Goal: Ask a question

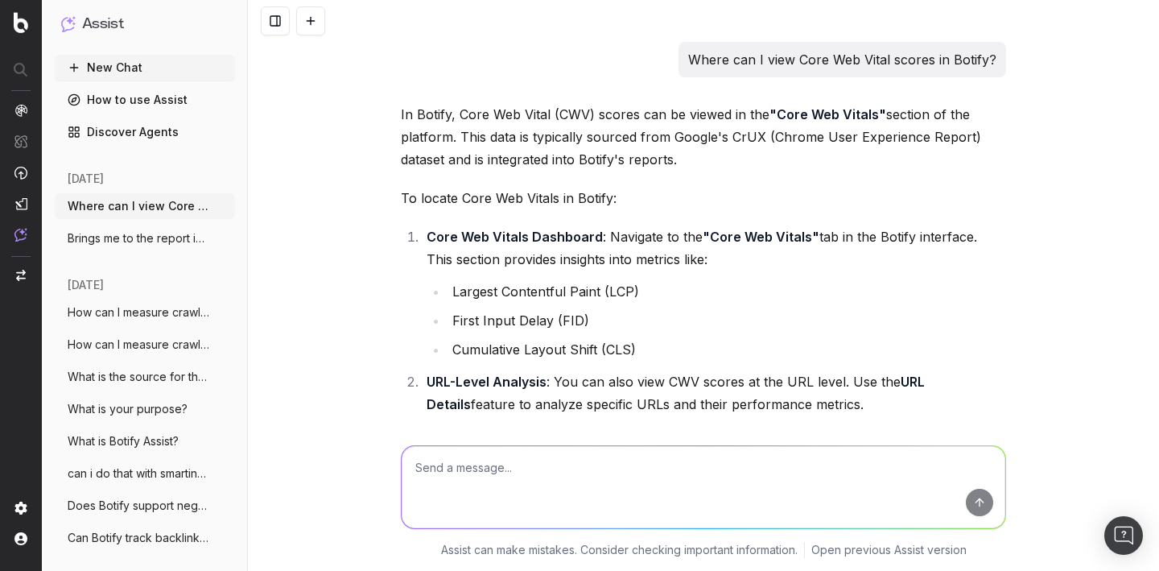
click at [428, 480] on textarea at bounding box center [704, 487] width 604 height 82
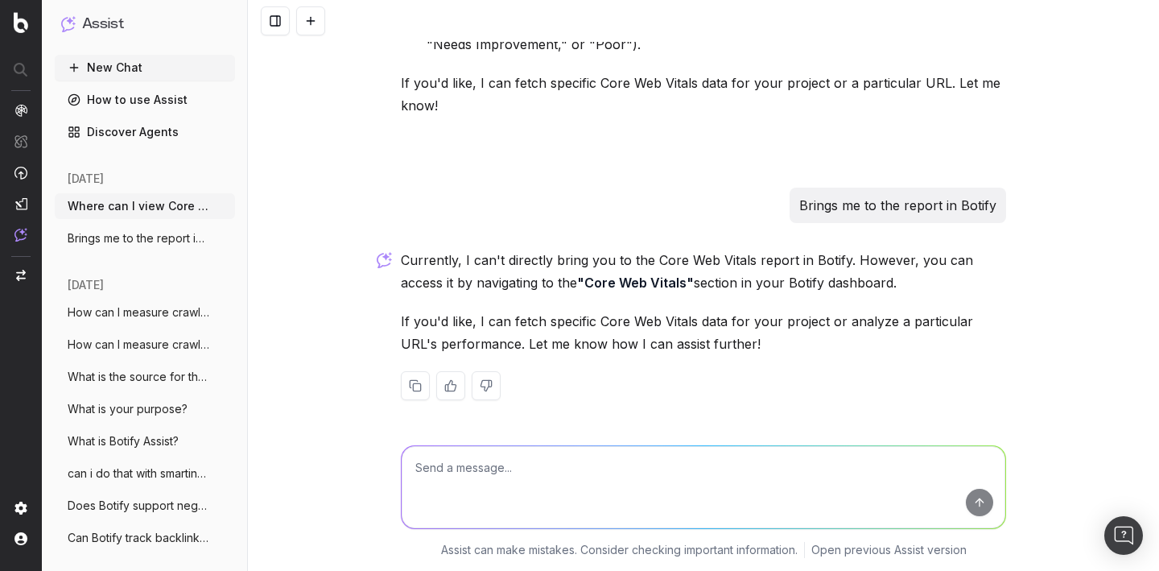
type textarea "how to set up canonical tag alert"
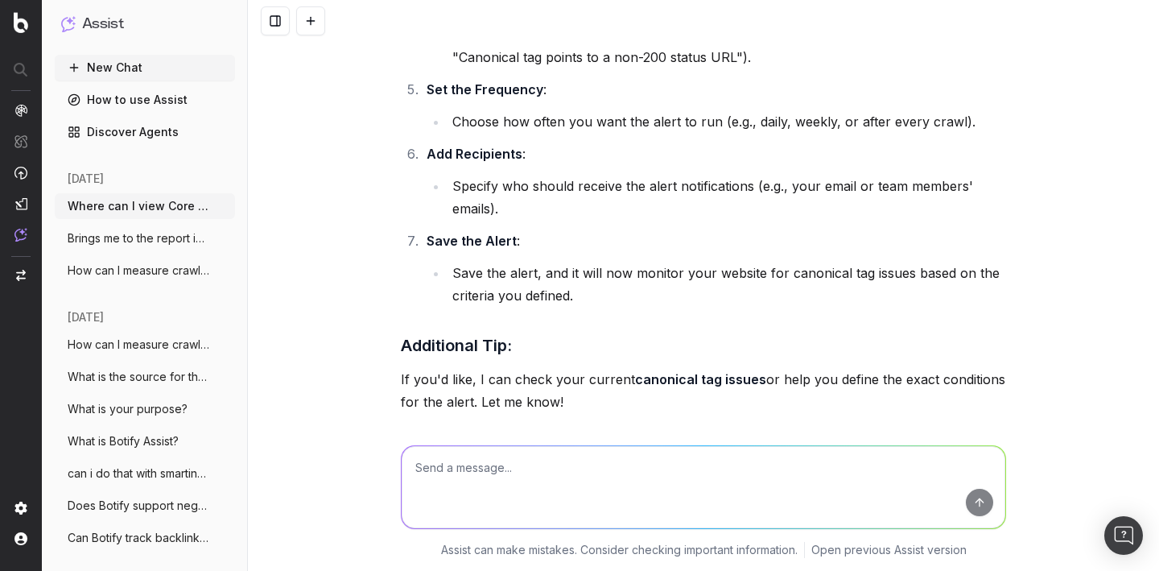
scroll to position [1310, 0]
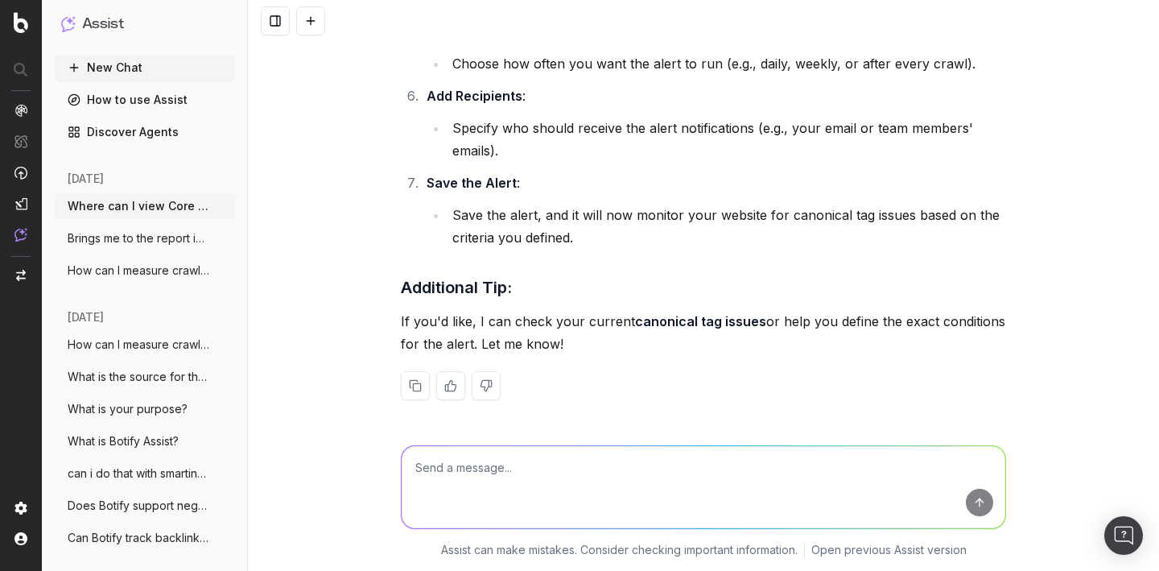
click at [470, 476] on textarea at bounding box center [704, 487] width 604 height 82
paste textarea "how to set up alert for canonical tag discrepancies?"
type textarea "how to set up alert for canonical tag discrepancies?"
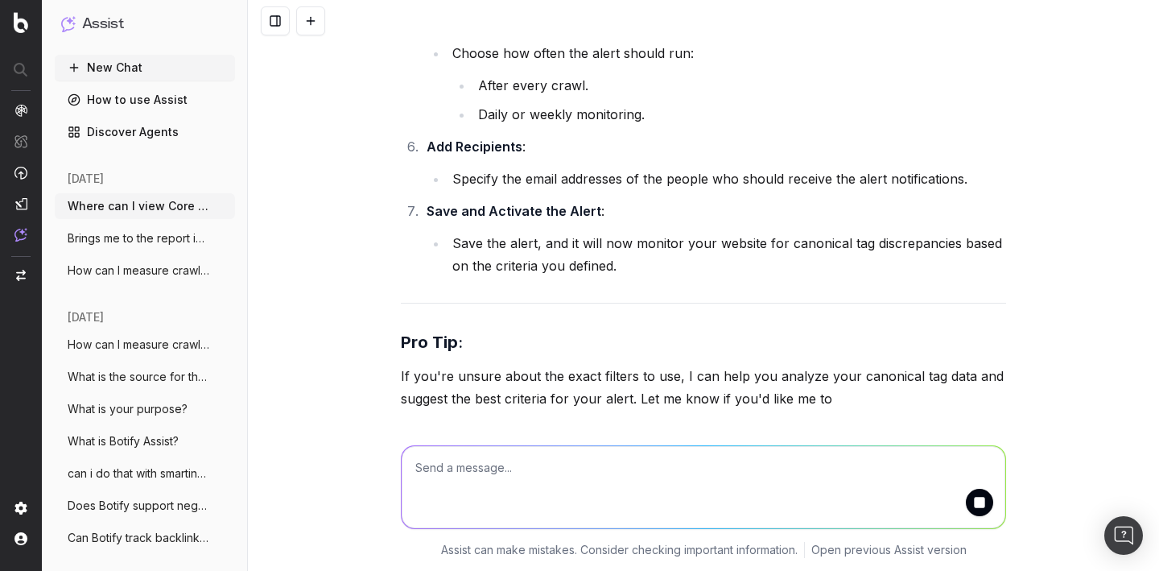
scroll to position [2660, 0]
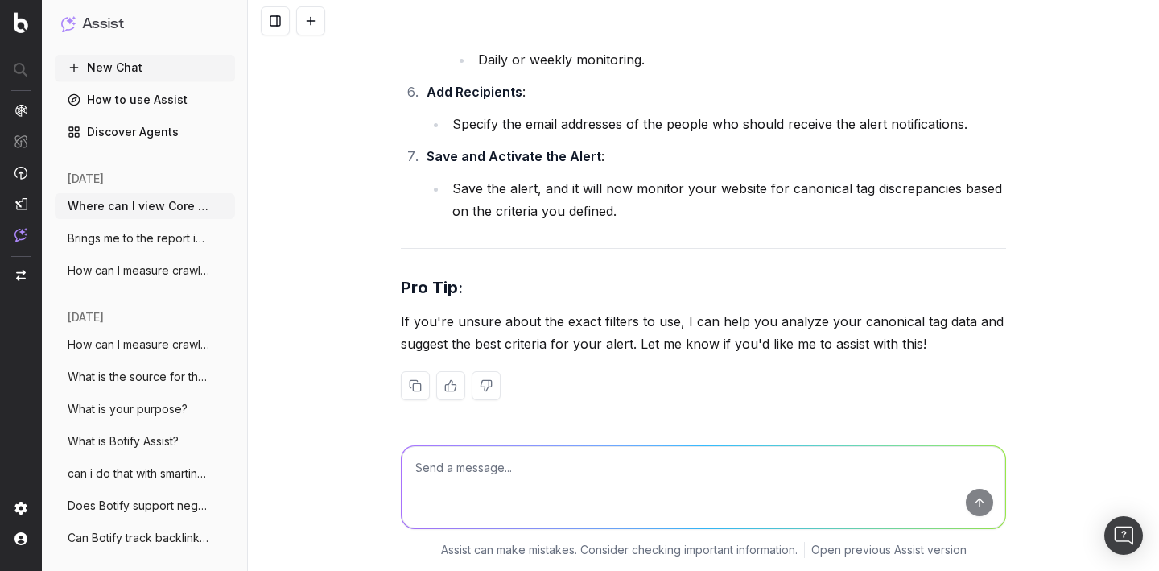
click at [439, 489] on textarea at bounding box center [704, 487] width 604 height 82
paste textarea "how to set up alert for canonical tag discrepancies?"
type textarea "how to set up alert for canonical tag discrepancies?"
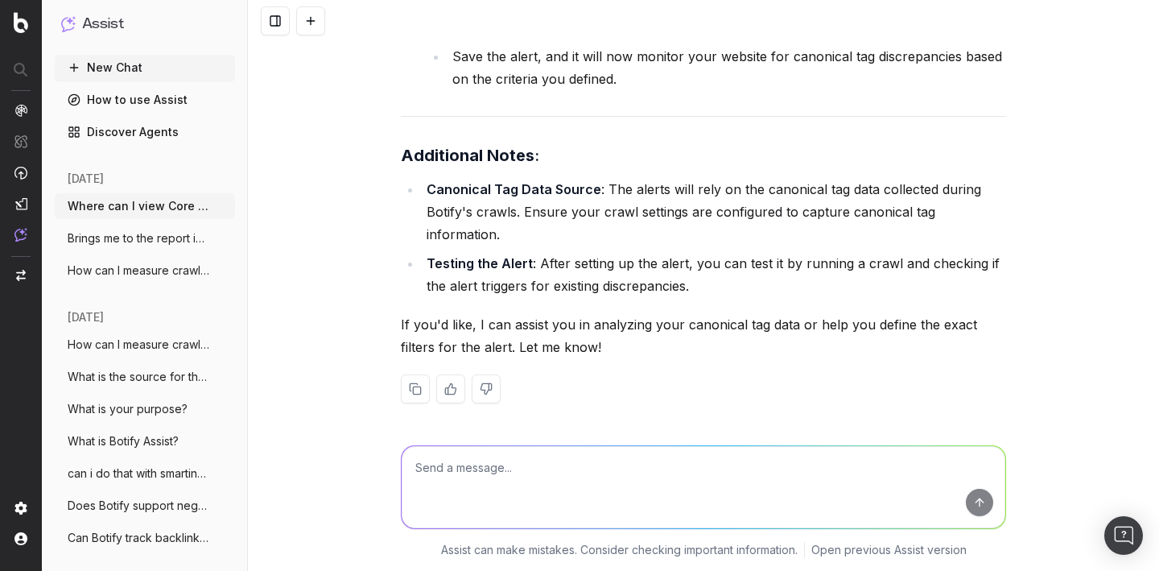
scroll to position [4030, 0]
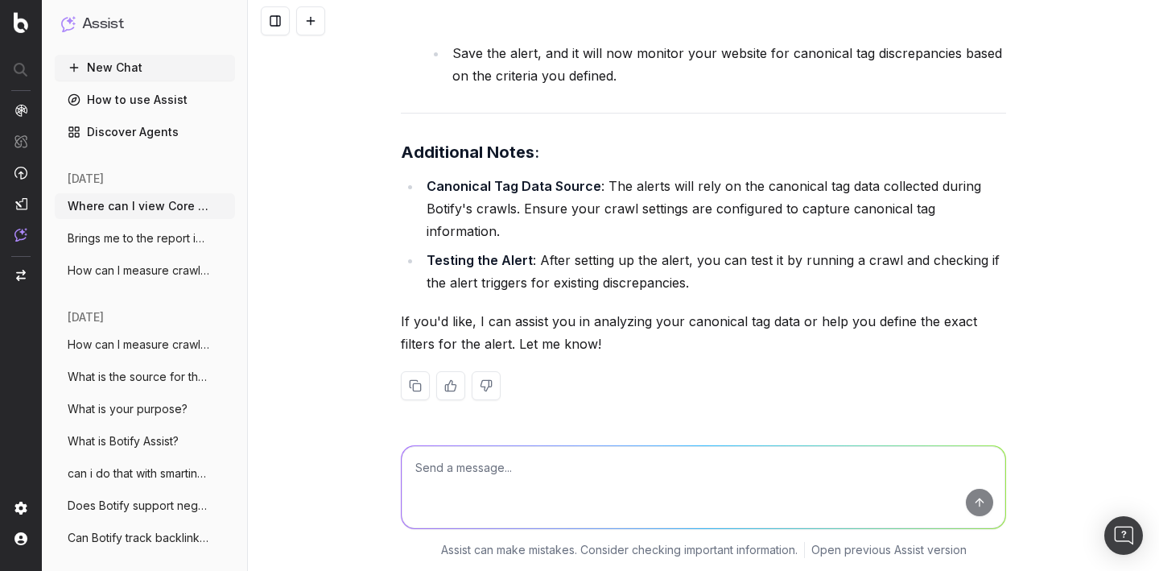
click at [520, 480] on textarea at bounding box center [704, 487] width 604 height 82
paste textarea "How do I disable email notifications for myself only?"
type textarea "How do I disable email notifications for myself only?"
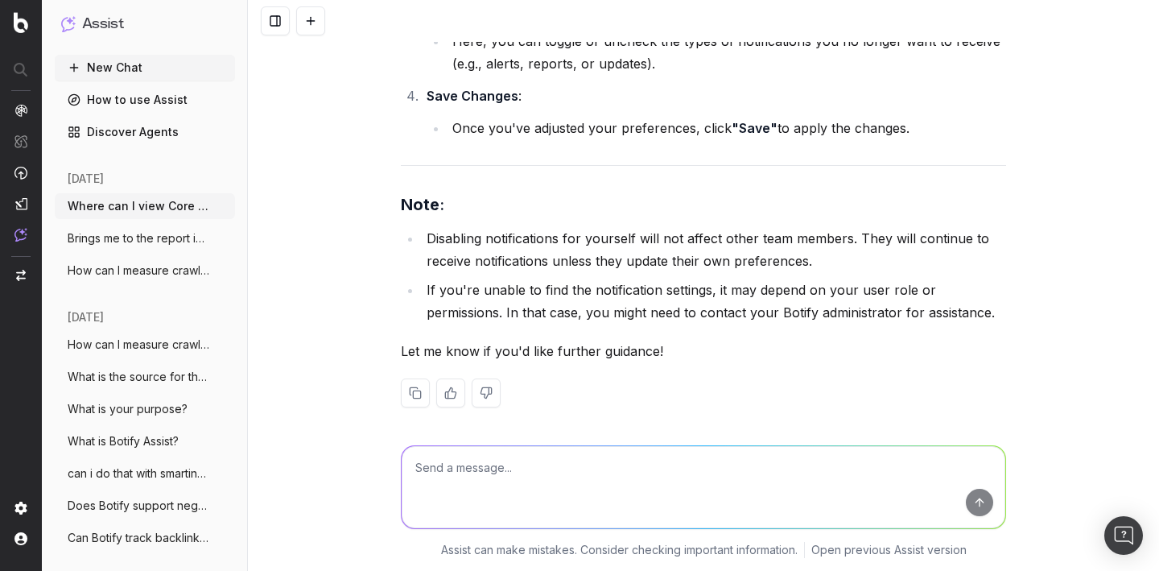
scroll to position [4824, 0]
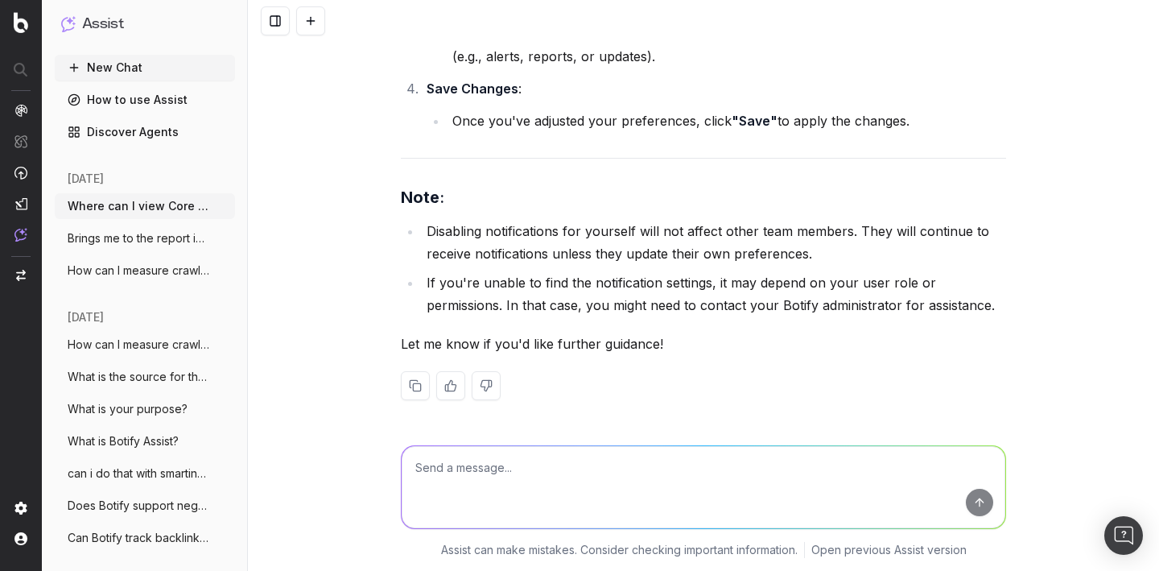
click at [536, 476] on textarea at bounding box center [704, 487] width 604 height 82
paste textarea "What is Botify Academy?"
type textarea "What is Botify Academy?"
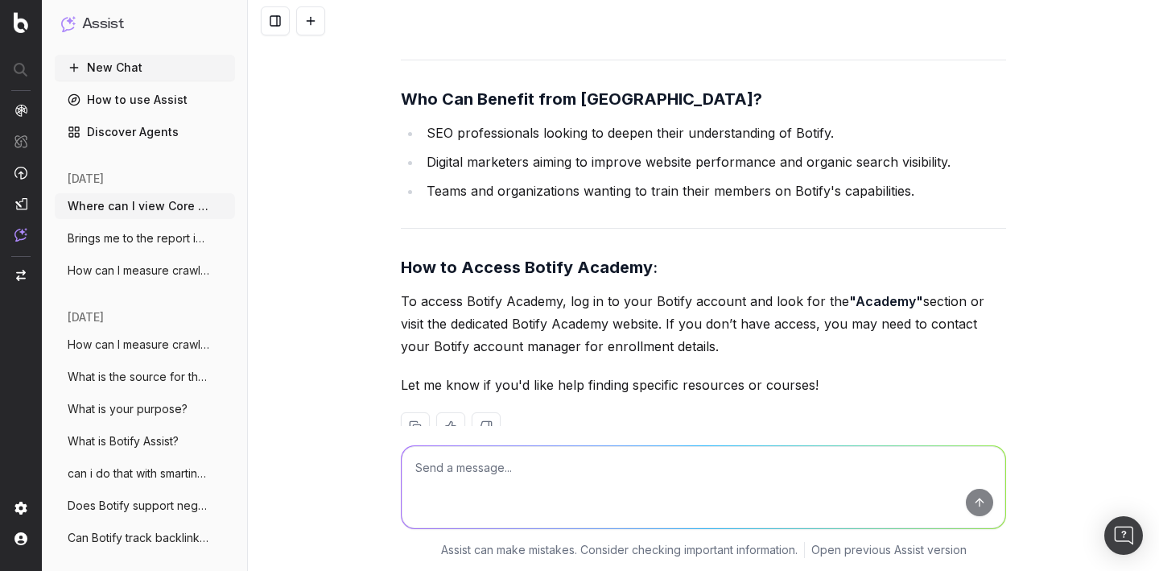
scroll to position [5940, 0]
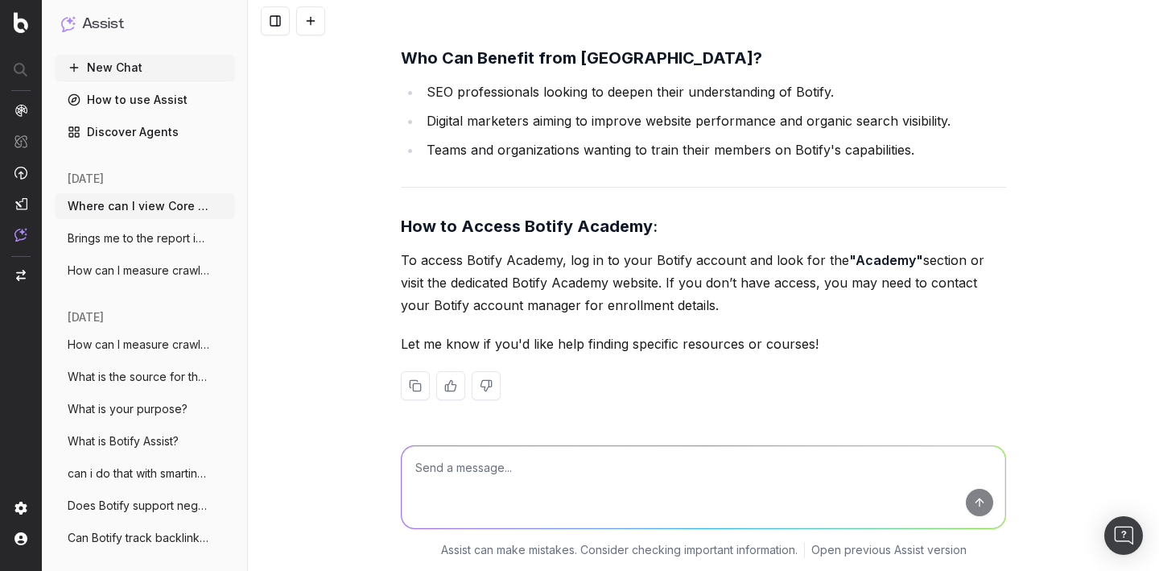
click at [547, 476] on textarea at bounding box center [704, 487] width 604 height 82
paste textarea "walk me through how to use this filter"
type textarea "walk me through how to use this filter"
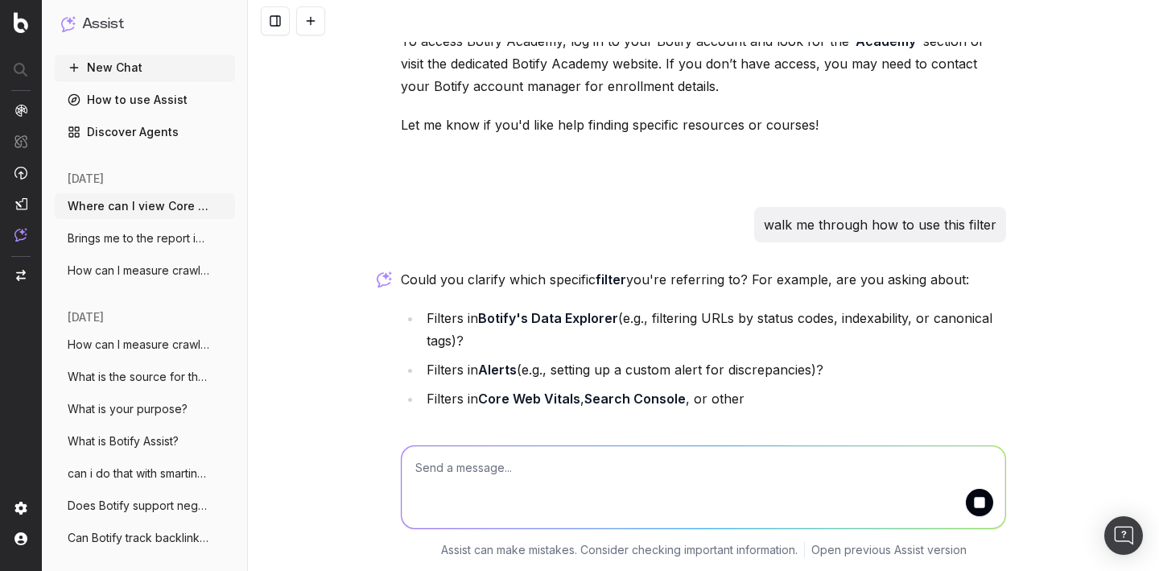
scroll to position [6252, 0]
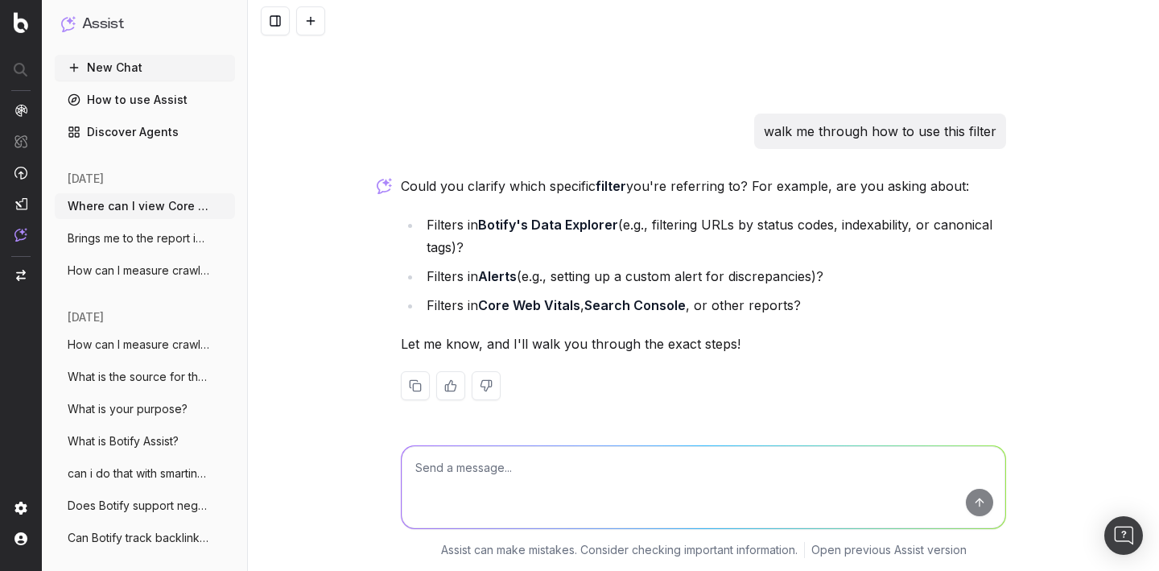
click at [455, 478] on textarea at bounding box center [704, 487] width 604 height 82
click at [458, 465] on textarea at bounding box center [704, 487] width 604 height 82
click at [431, 464] on textarea at bounding box center [704, 487] width 604 height 82
type textarea "filter is indexable"
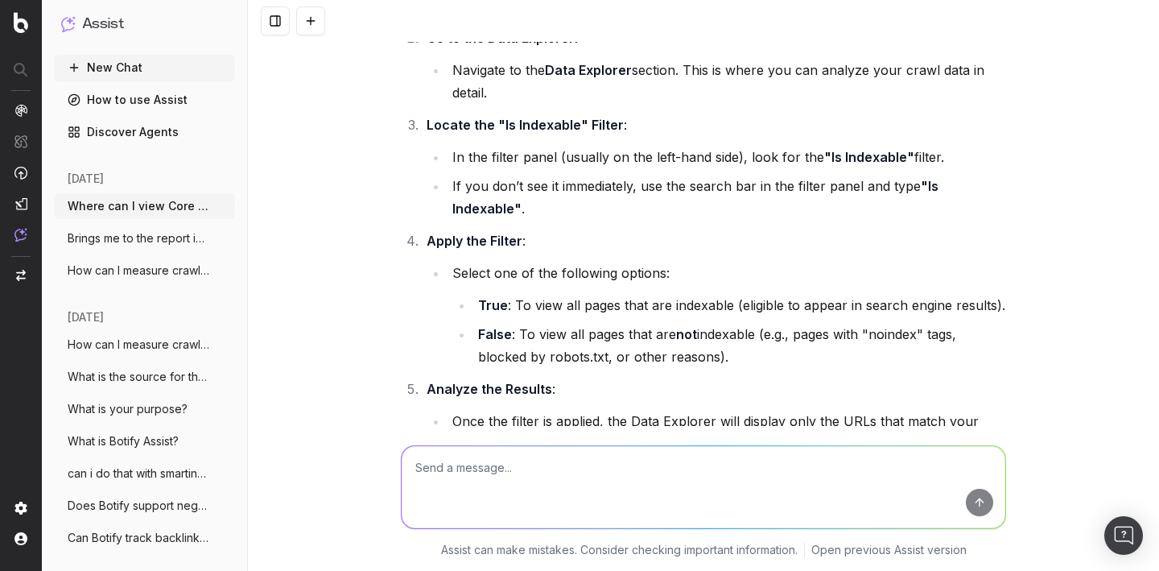
scroll to position [6967, 0]
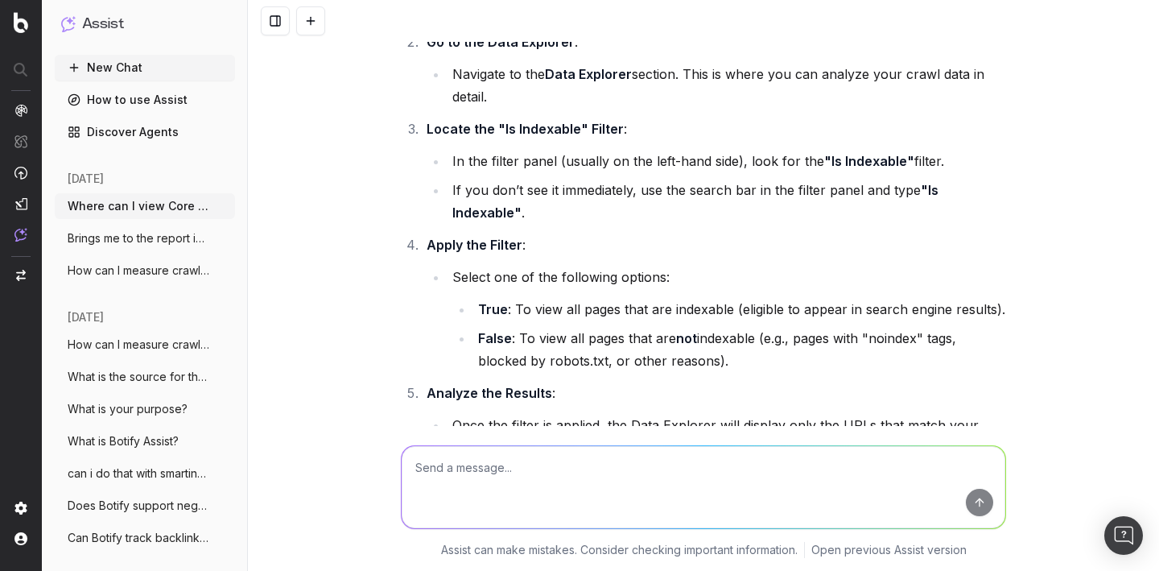
click at [522, 486] on textarea at bounding box center [704, 487] width 604 height 82
paste textarea "How does votify's alertpanel detect and alert customers to content and technica…"
type textarea "How does votify's alertpanel detect and alert customers to content and technica…"
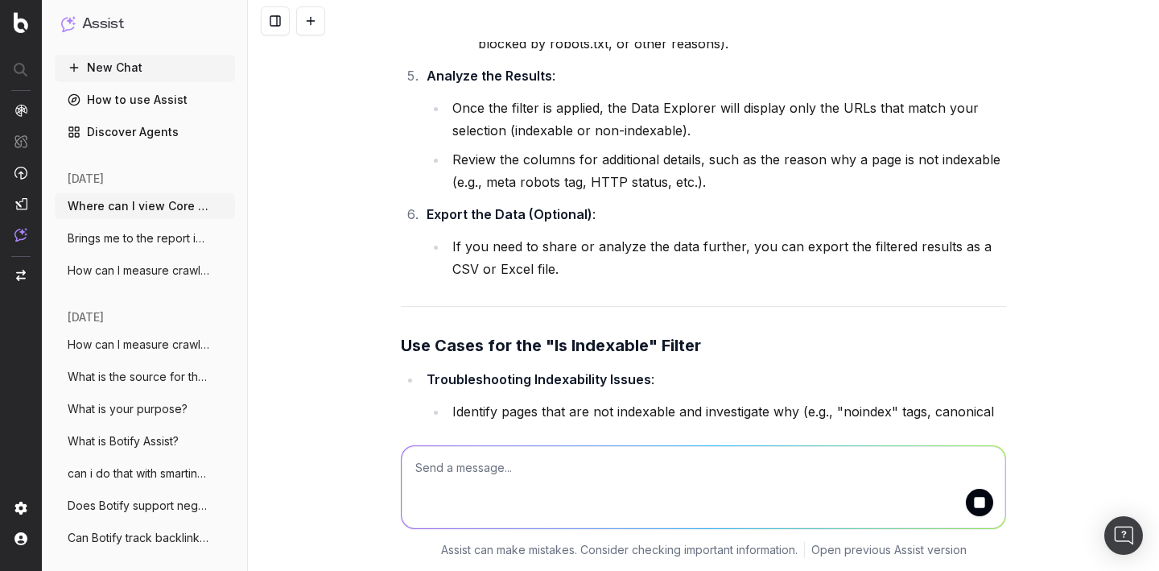
scroll to position [7684, 0]
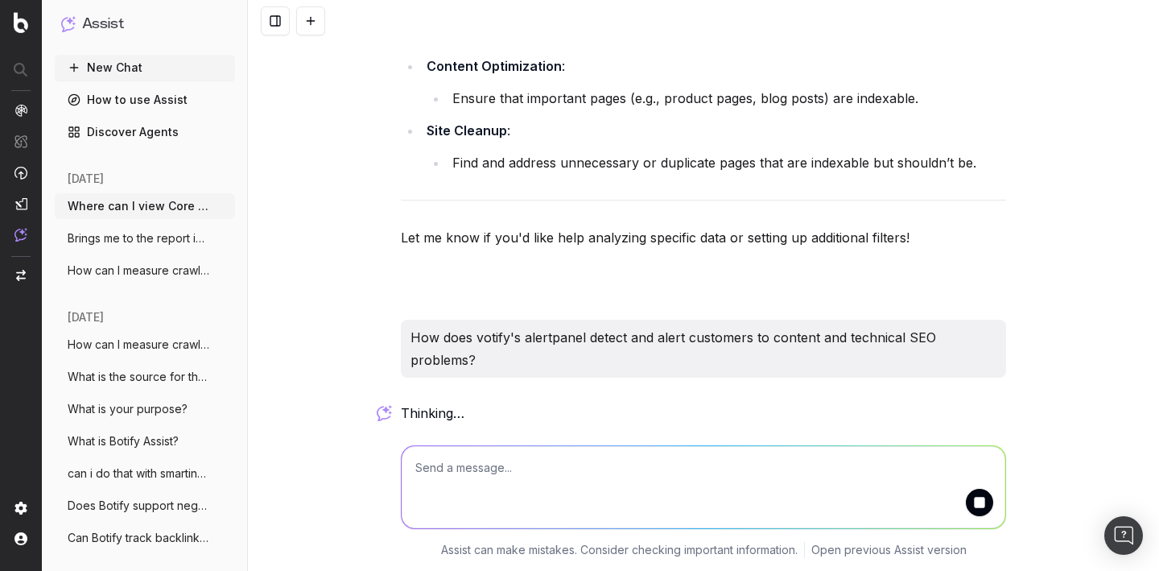
click at [481, 338] on p "How does votify's alertpanel detect and alert customers to content and technica…" at bounding box center [703, 348] width 586 height 45
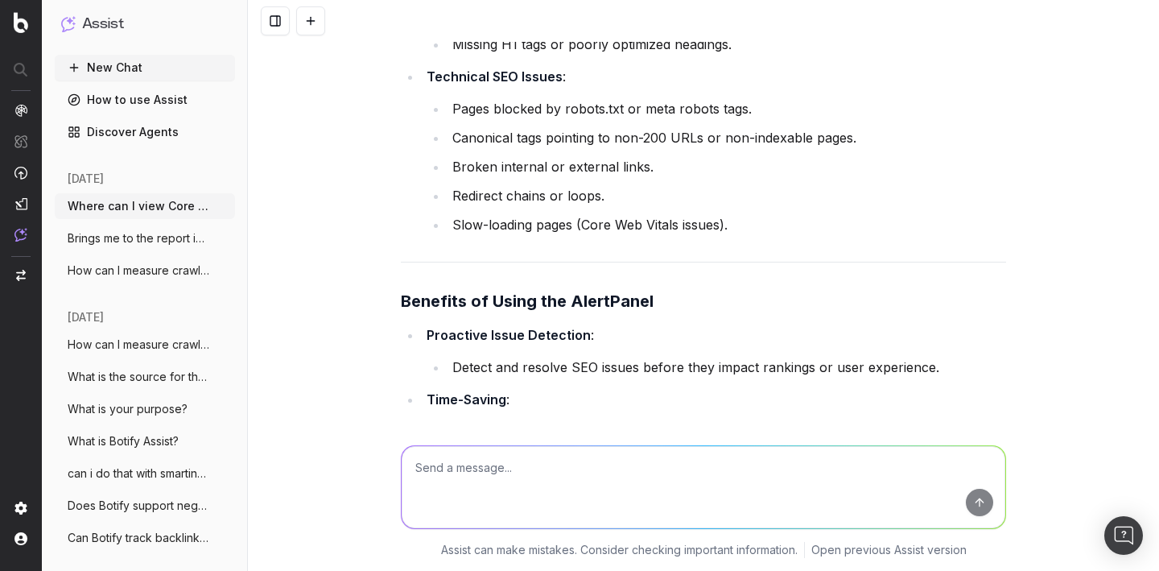
scroll to position [9114, 0]
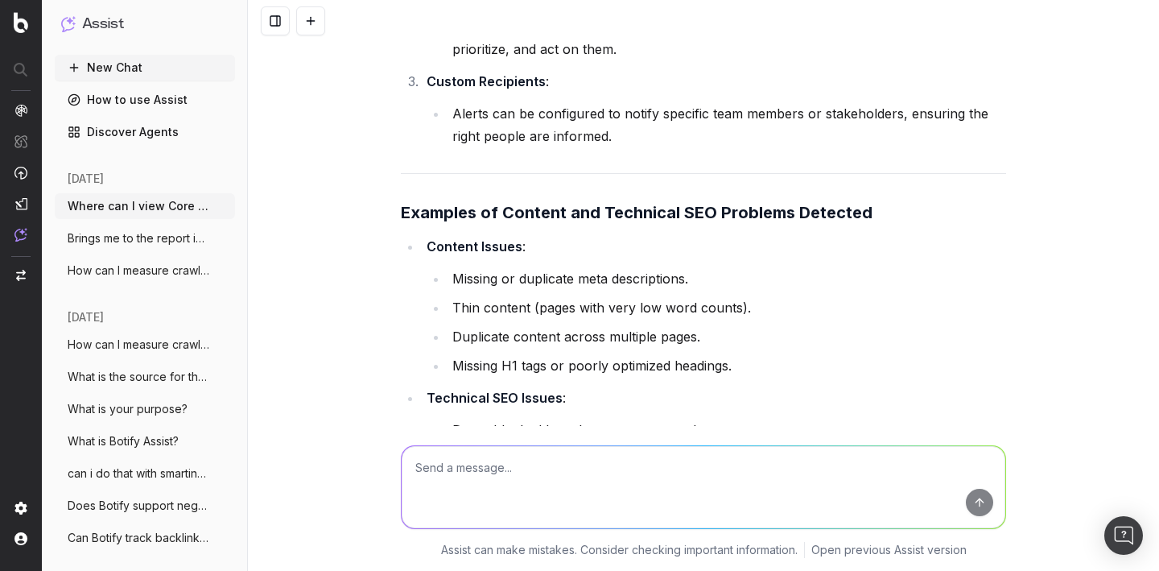
click at [554, 464] on textarea at bounding box center [704, 487] width 604 height 82
click at [530, 490] on textarea at bounding box center [704, 487] width 604 height 82
paste textarea "What is the source for the @GoogleTrends agent?"
type textarea "What is the source for the @GoogleTrends agent?"
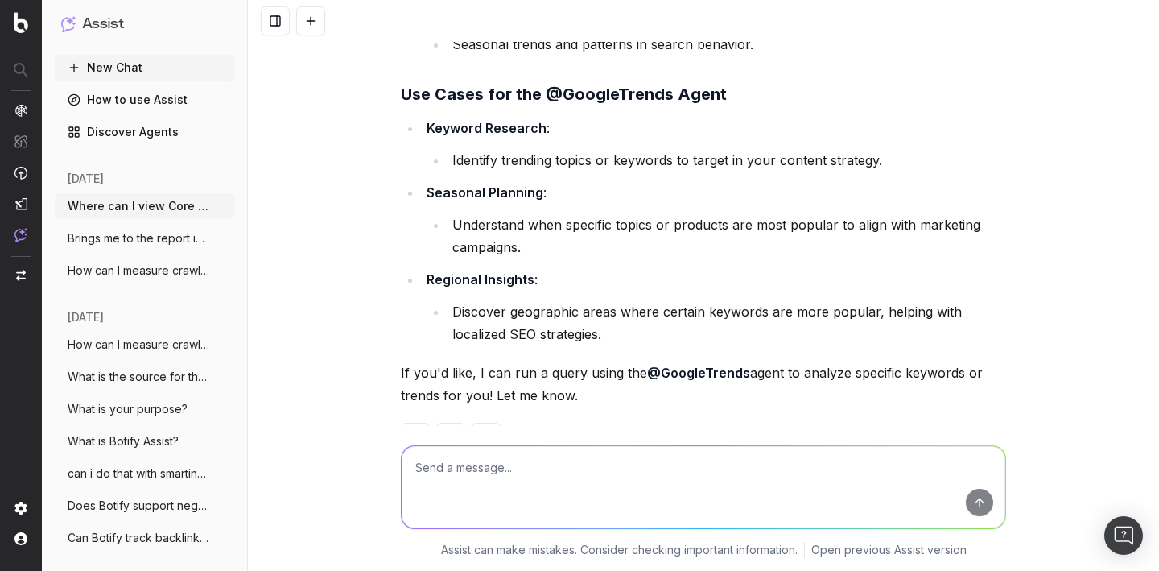
scroll to position [10524, 0]
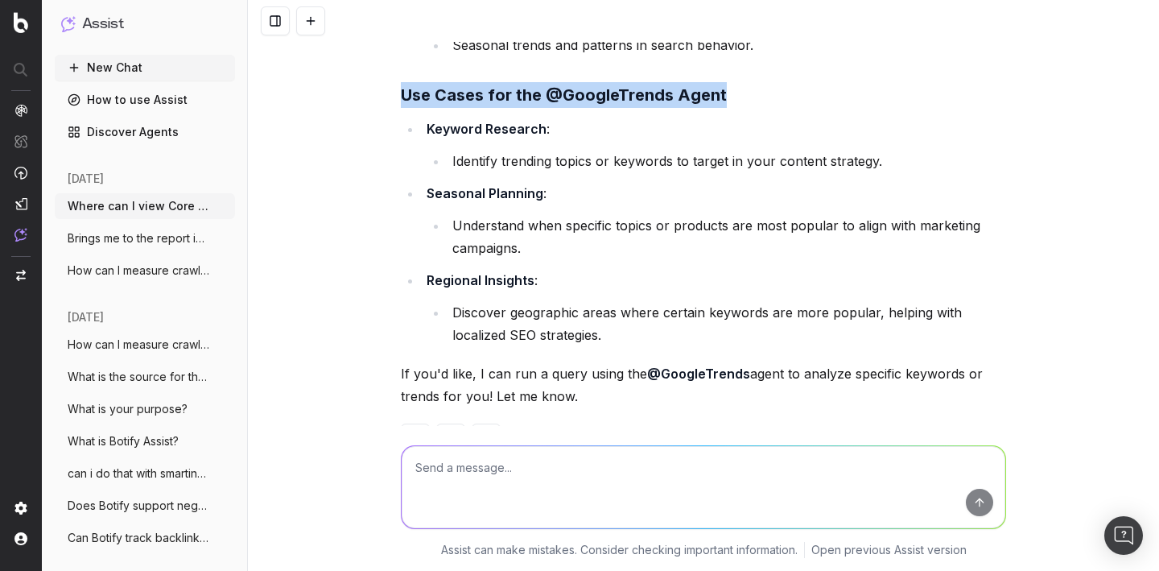
drag, startPoint x: 721, startPoint y: 96, endPoint x: 402, endPoint y: 84, distance: 319.8
click at [402, 84] on h3 "Use Cases for the @GoogleTrends Agent" at bounding box center [703, 95] width 605 height 26
copy strong "Use Cases for the @GoogleTrends Agent"
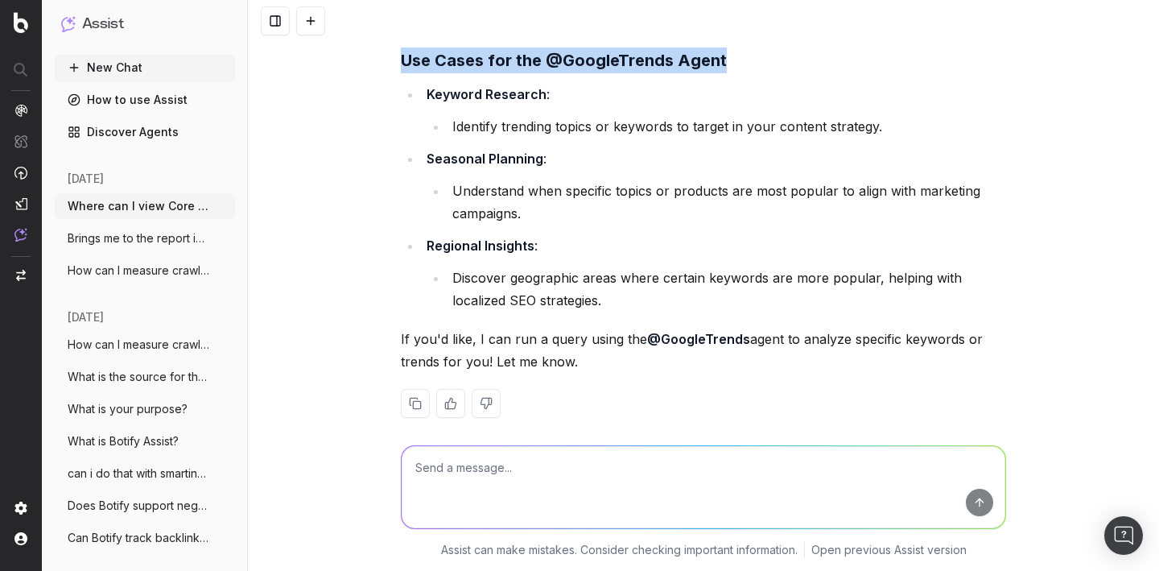
scroll to position [10566, 0]
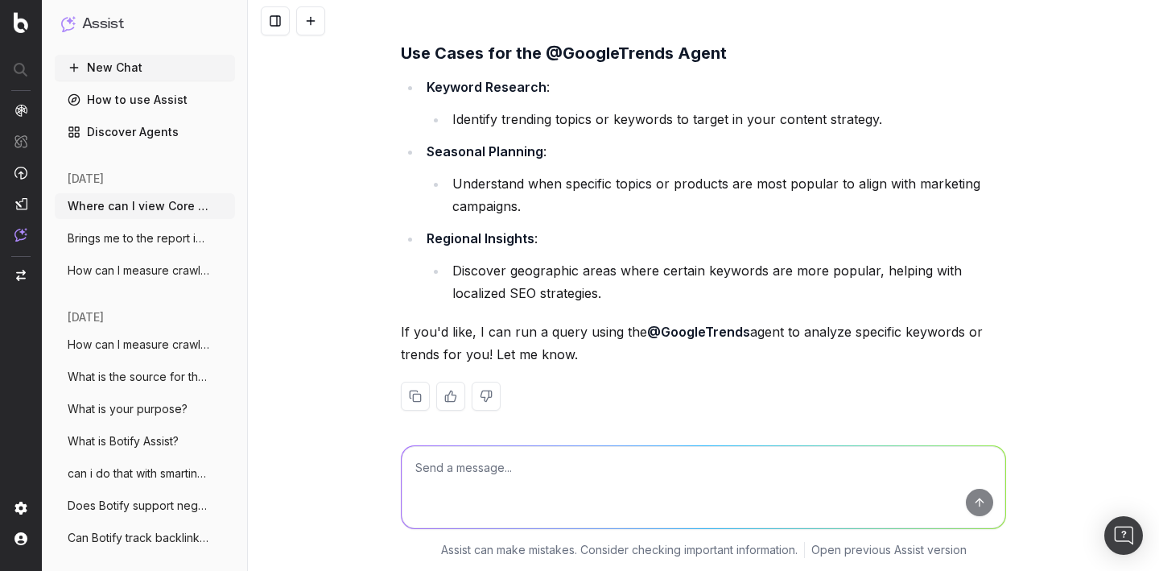
click at [583, 468] on textarea at bounding box center [704, 487] width 604 height 82
paste textarea "What is your purpose?"
type textarea "What is your purpose?"
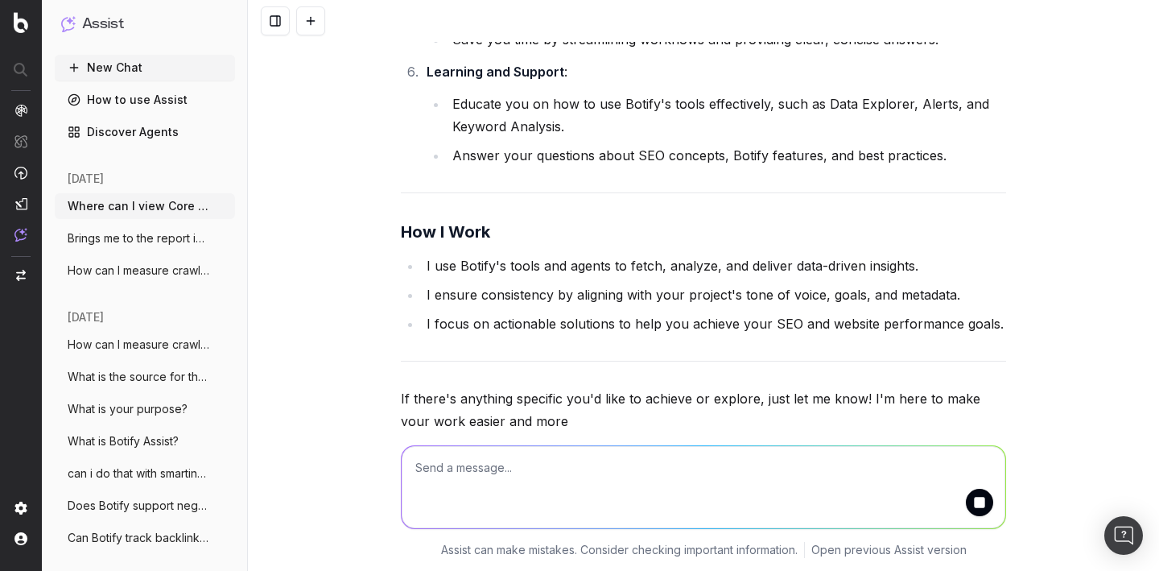
scroll to position [11725, 0]
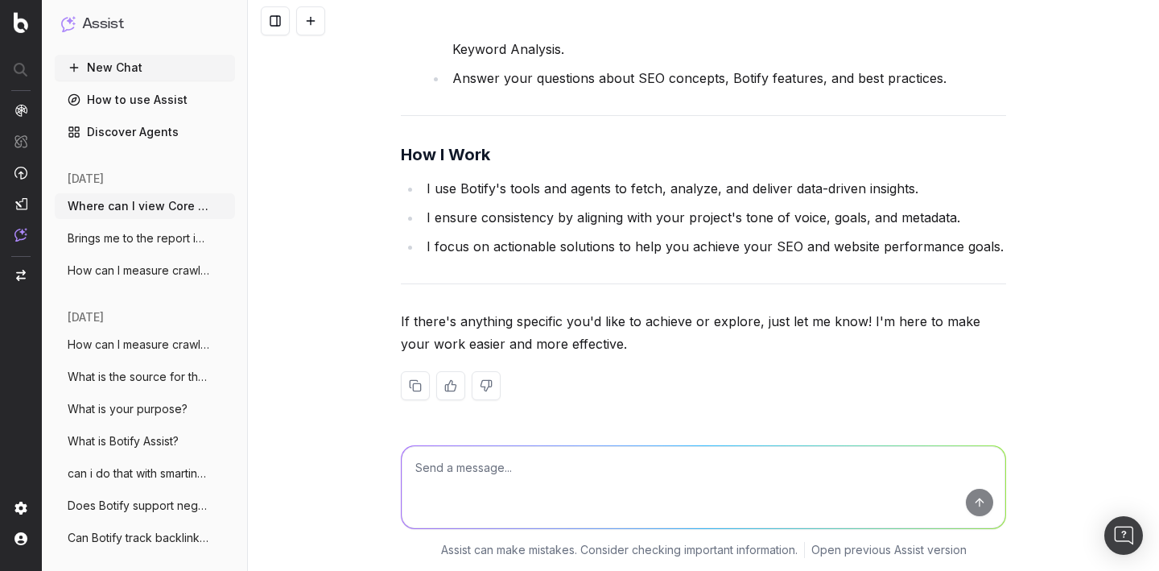
click at [531, 463] on textarea at bounding box center [704, 487] width 604 height 82
paste textarea "can i do that with smartindex or indenow within botify"
type textarea "can i do that with smartindex or indenow within botify"
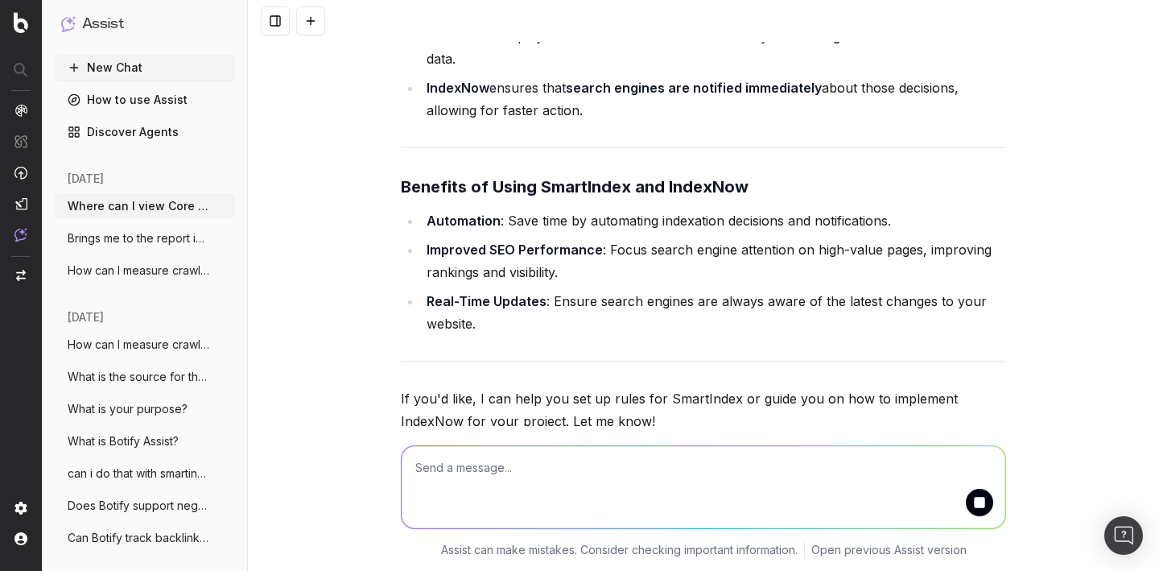
scroll to position [13506, 0]
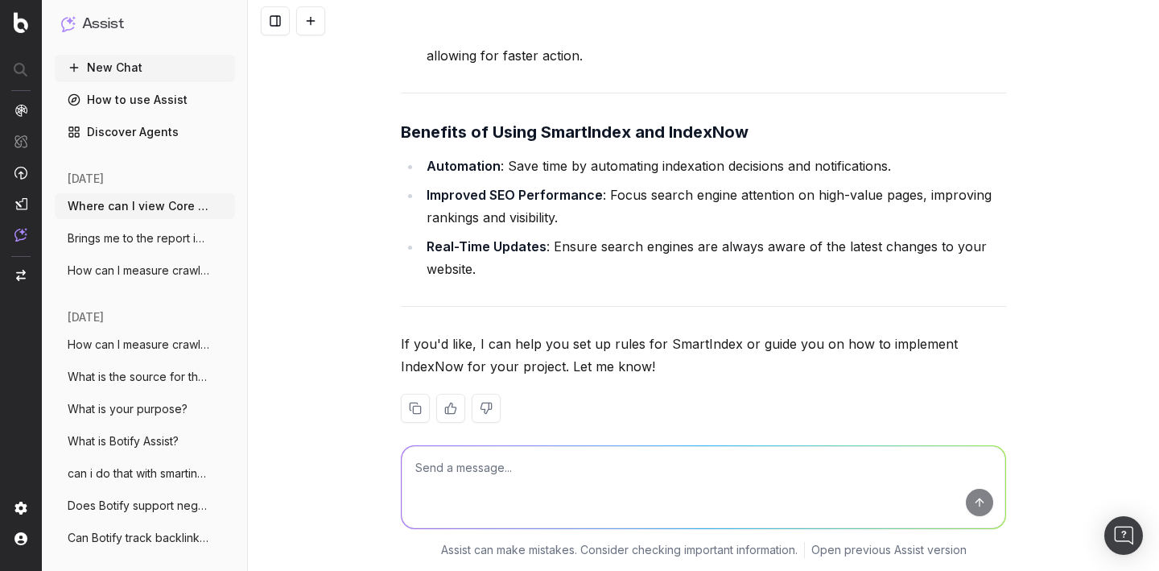
click at [524, 486] on textarea at bounding box center [704, 487] width 604 height 82
paste textarea "Does Botify support negative regex (like negative lookaheads)?"
type textarea "Does Botify support negative regex (like negative lookaheads)?"
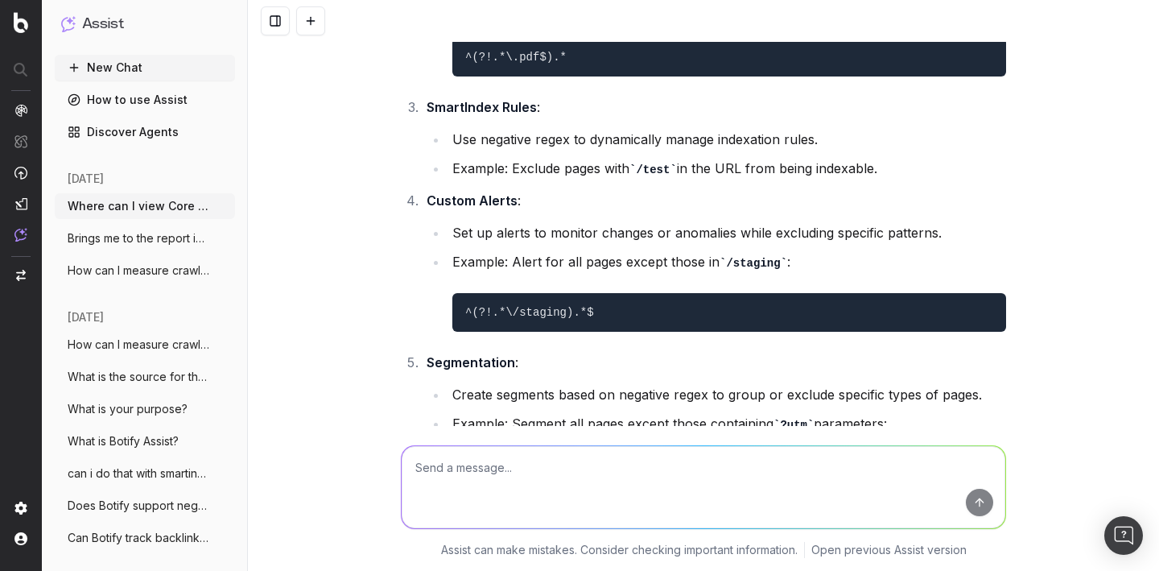
scroll to position [15074, 0]
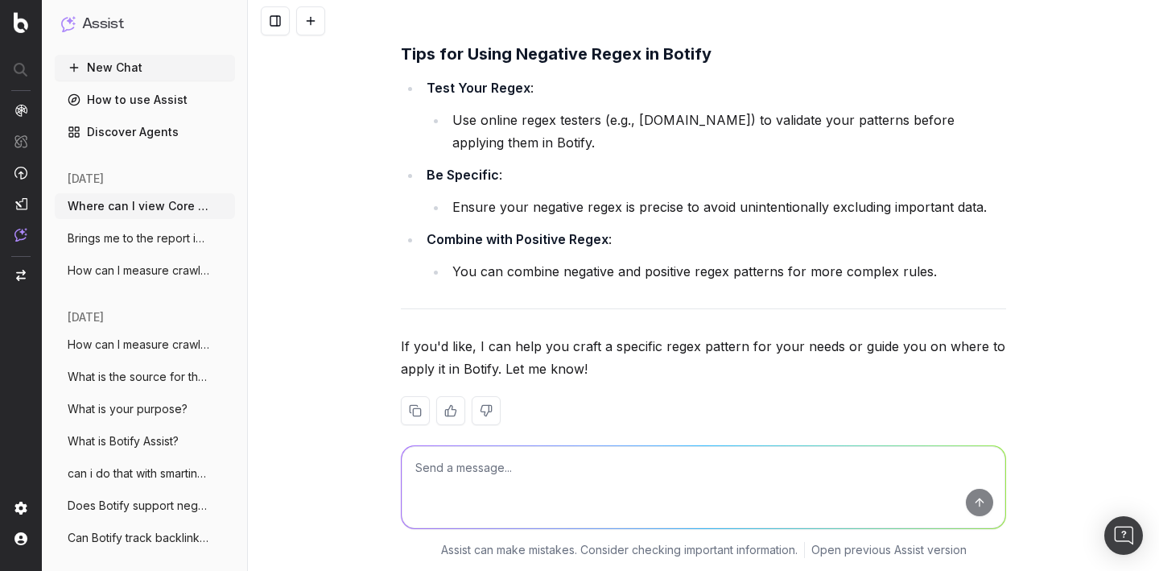
click at [531, 479] on textarea at bounding box center [704, 487] width 604 height 82
paste textarea "Can Botify track backlinks?"
type textarea "Can Botify track backlinks?"
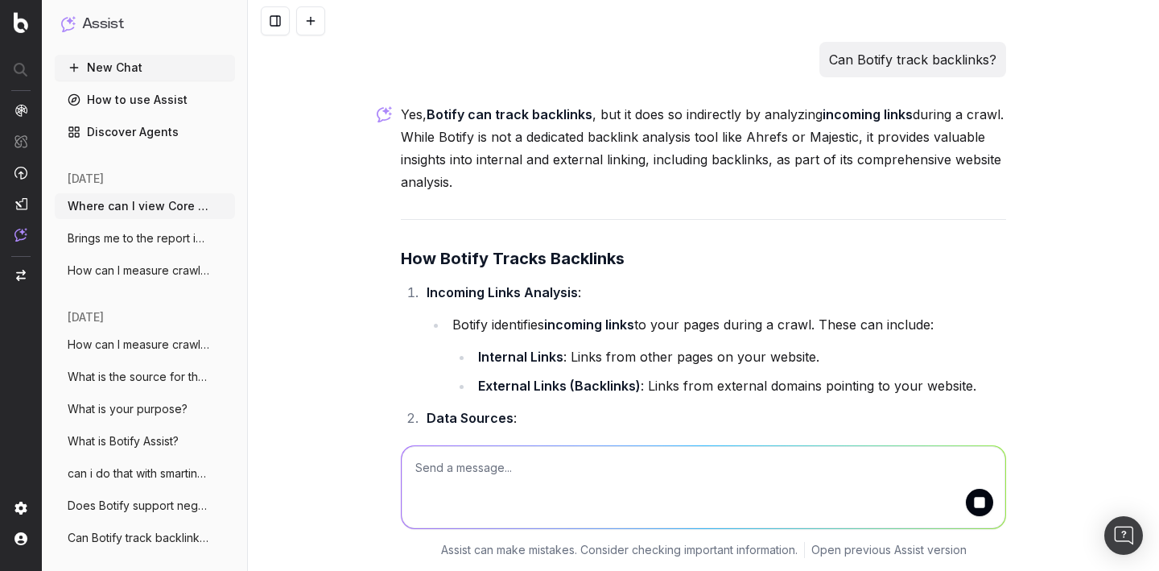
scroll to position [15380, 0]
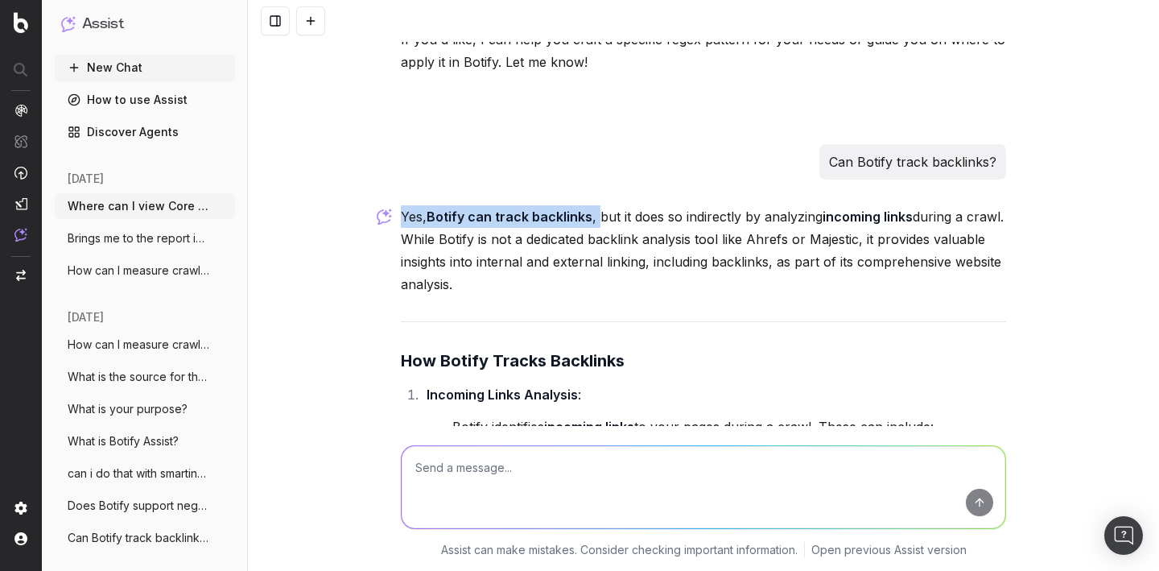
drag, startPoint x: 401, startPoint y: 191, endPoint x: 600, endPoint y: 198, distance: 199.7
click at [600, 205] on p "Yes, Botify can track backlinks , but it does so indirectly by analyzing incomi…" at bounding box center [703, 250] width 605 height 90
drag, startPoint x: 526, startPoint y: 263, endPoint x: 398, endPoint y: 184, distance: 150.1
copy p "Yes, Botify can track backlinks , but it does so indirectly by analyzing incomi…"
